Goal: Task Accomplishment & Management: Use online tool/utility

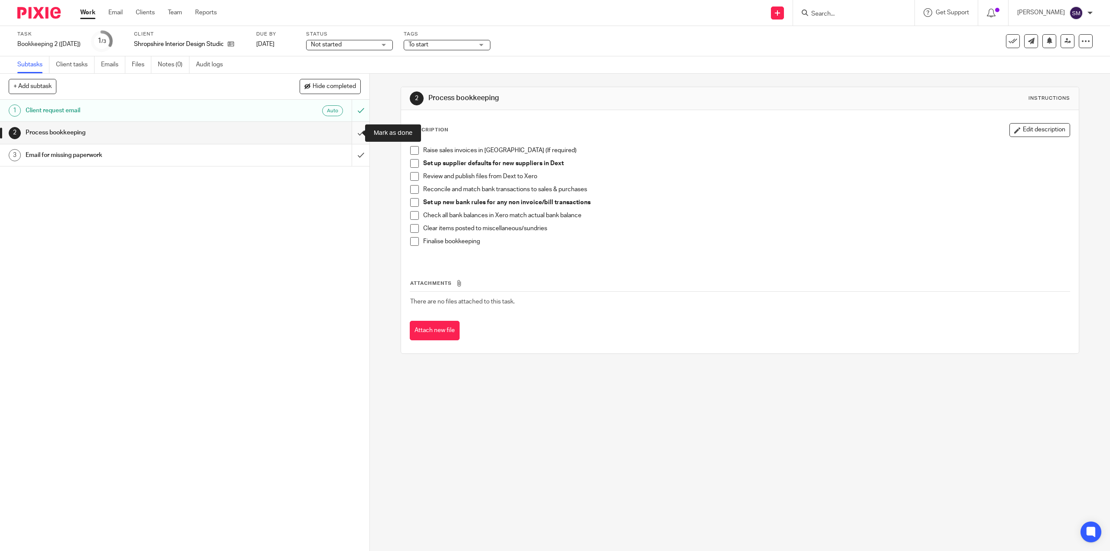
click at [353, 134] on input "submit" at bounding box center [184, 133] width 369 height 22
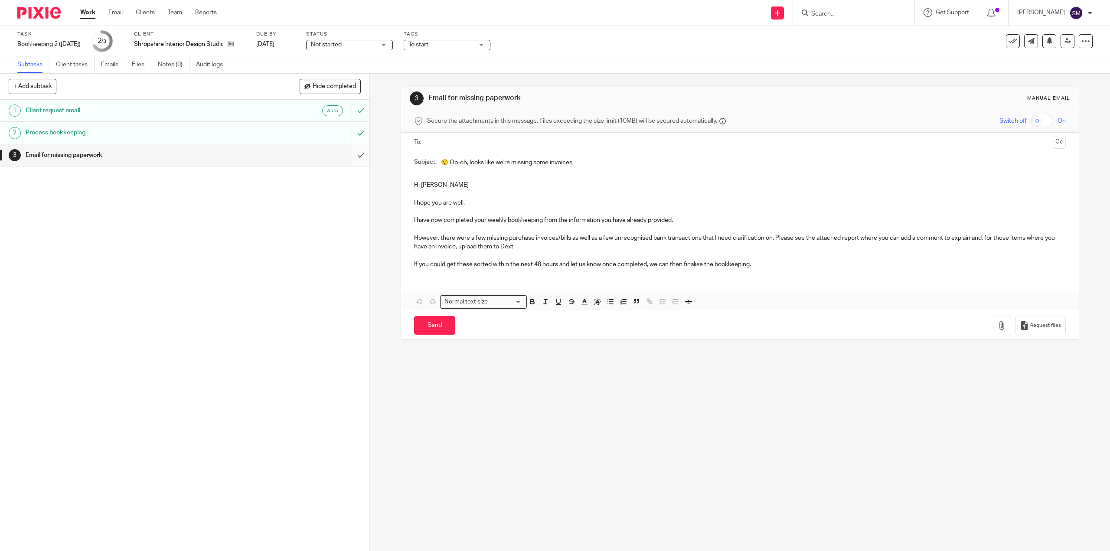
click at [353, 160] on input "submit" at bounding box center [184, 155] width 369 height 22
